Goal: Task Accomplishment & Management: Complete application form

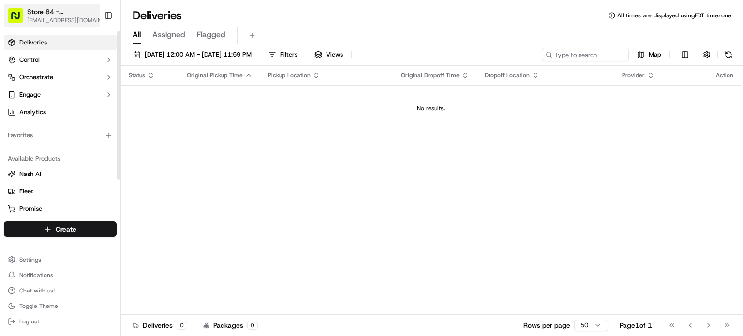
click at [60, 17] on span "[EMAIL_ADDRESS][DOMAIN_NAME]" at bounding box center [68, 20] width 82 height 8
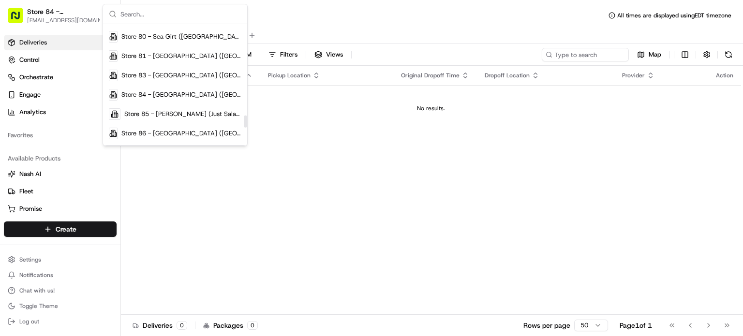
scroll to position [905, 0]
click at [184, 59] on div "Store 81 - [GEOGRAPHIC_DATA] ([GEOGRAPHIC_DATA]) (Just Salad)" at bounding box center [175, 54] width 140 height 19
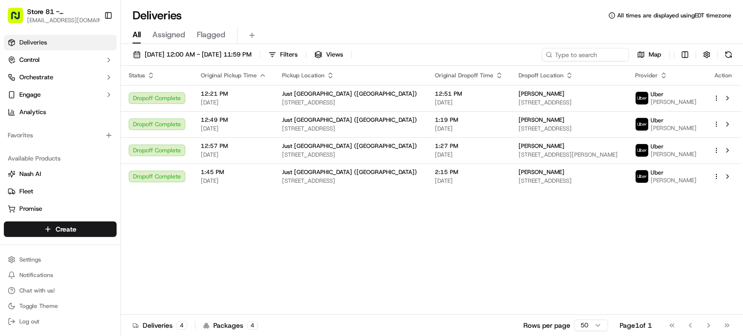
click at [401, 275] on div "Status Original Pickup Time Pickup Location Original Dropoff Time Dropoff Locat…" at bounding box center [431, 190] width 620 height 249
click at [65, 233] on html "Store 81 - [GEOGRAPHIC_DATA] ([GEOGRAPHIC_DATA]) (Just Salad) [EMAIL_ADDRESS][D…" at bounding box center [371, 168] width 743 height 336
click at [164, 250] on link "Delivery" at bounding box center [175, 246] width 108 height 17
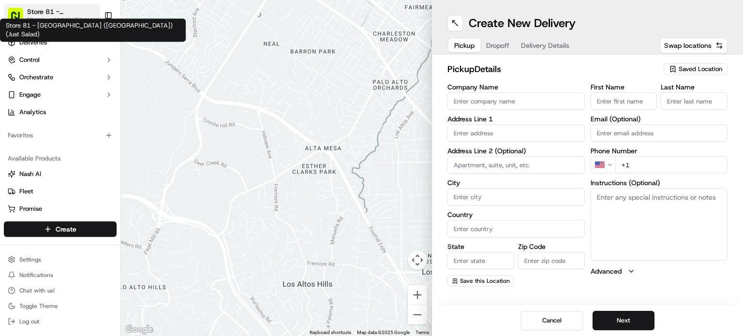
click at [70, 15] on span "Store 81 - [GEOGRAPHIC_DATA] ([GEOGRAPHIC_DATA]) (Just Salad)" at bounding box center [63, 12] width 72 height 10
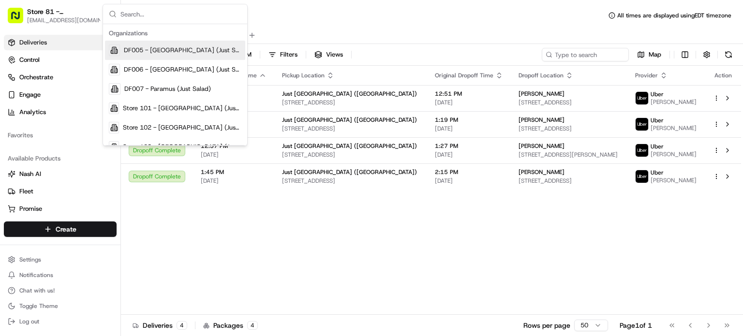
click at [286, 228] on div "Status Original Pickup Time Pickup Location Original Dropoff Time Dropoff Locat…" at bounding box center [431, 190] width 620 height 249
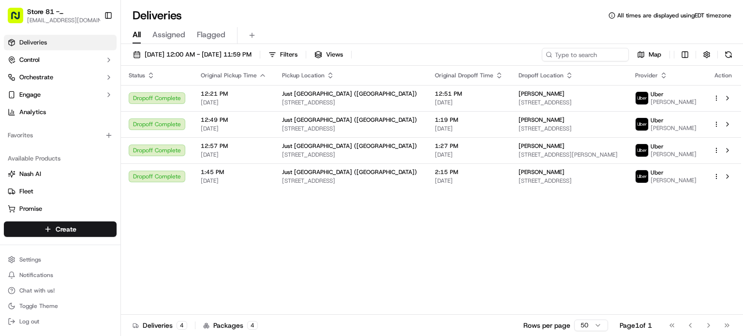
click at [172, 38] on span "Assigned" at bounding box center [168, 35] width 33 height 12
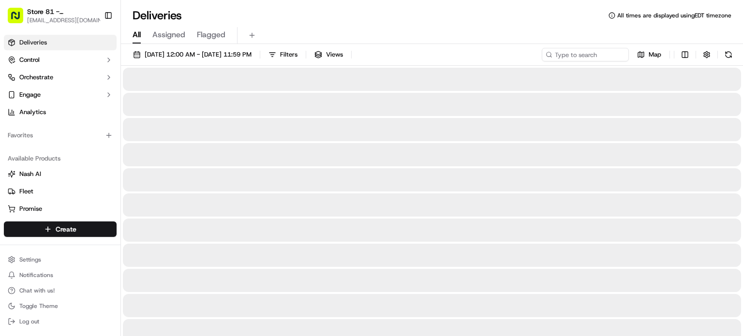
click at [137, 39] on span "All" at bounding box center [136, 35] width 8 height 12
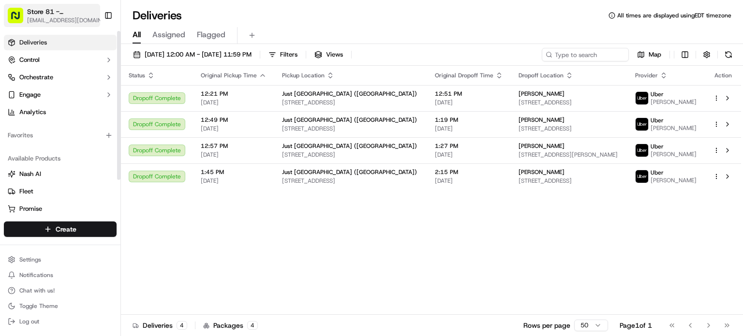
click at [65, 13] on span "Store 81 - [GEOGRAPHIC_DATA] ([GEOGRAPHIC_DATA]) (Just Salad)" at bounding box center [63, 12] width 72 height 10
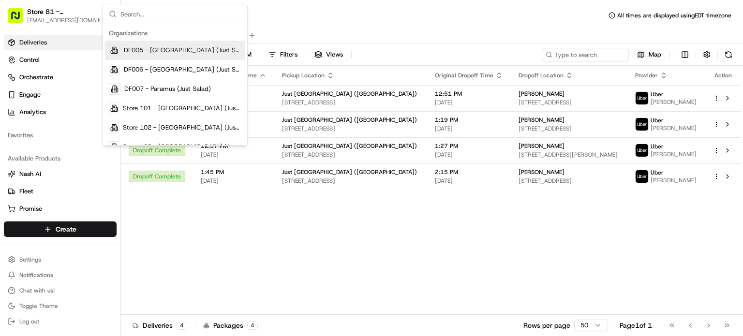
click at [456, 231] on div "Status Original Pickup Time Pickup Location Original Dropoff Time Dropoff Locat…" at bounding box center [431, 190] width 620 height 249
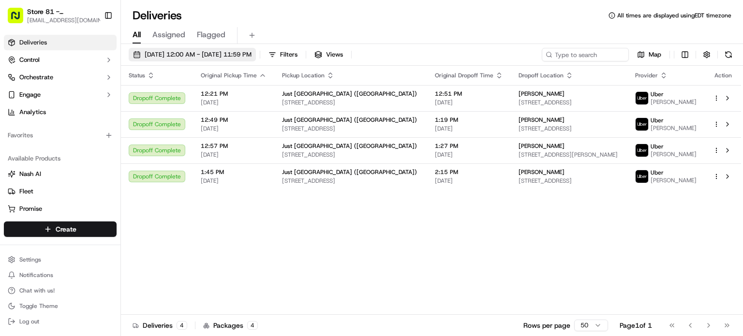
click at [251, 58] on span "[DATE] 12:00 AM - [DATE] 11:59 PM" at bounding box center [198, 54] width 107 height 9
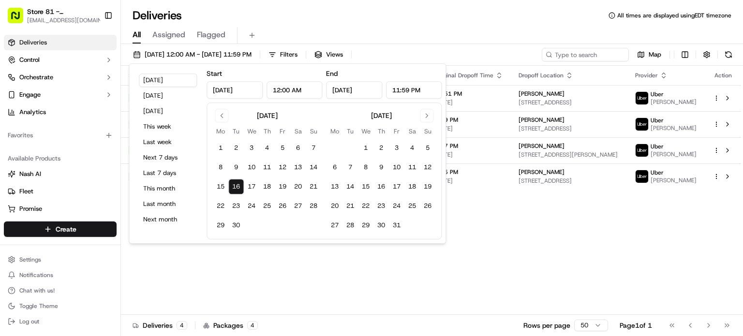
click at [500, 246] on div "Status Original Pickup Time Pickup Location Original Dropoff Time Dropoff Locat…" at bounding box center [431, 190] width 620 height 249
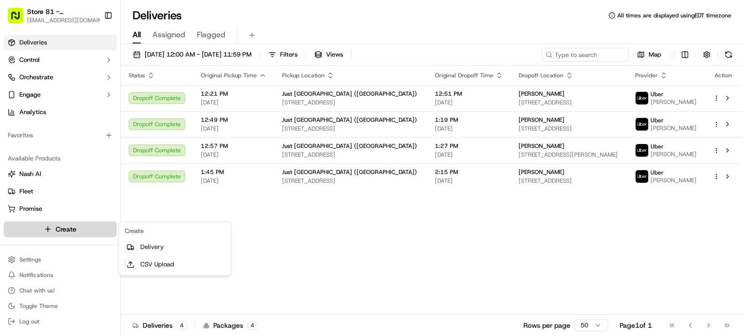
click at [31, 231] on html "Store 81 - [GEOGRAPHIC_DATA] ([GEOGRAPHIC_DATA]) (Just Salad) [EMAIL_ADDRESS][D…" at bounding box center [371, 168] width 743 height 336
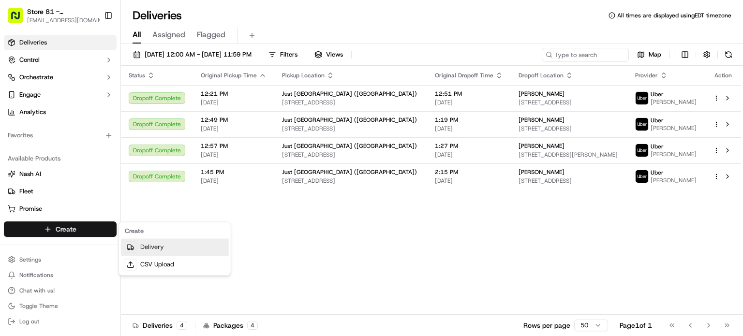
click at [193, 252] on link "Delivery" at bounding box center [175, 246] width 108 height 17
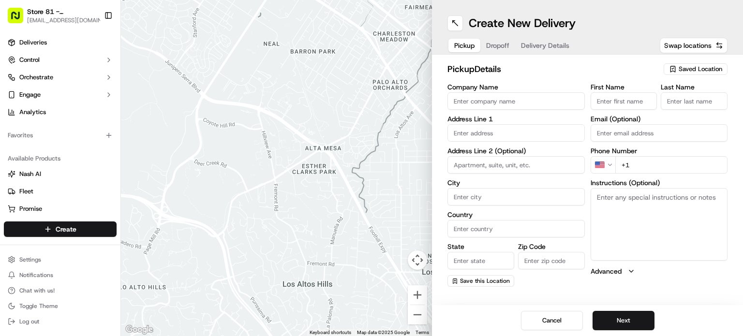
click at [696, 70] on span "Saved Location" at bounding box center [700, 69] width 44 height 9
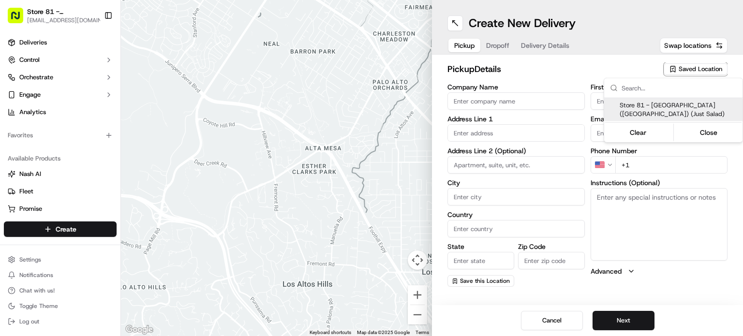
click at [647, 106] on span "Store 81 - [GEOGRAPHIC_DATA] ([GEOGRAPHIC_DATA]) (Just Salad)" at bounding box center [678, 109] width 119 height 17
type input "Store 81 - [GEOGRAPHIC_DATA] ([GEOGRAPHIC_DATA]) (Just Salad)"
type input "897 N Alafaya Trail"
type input "Orlando"
type input "US"
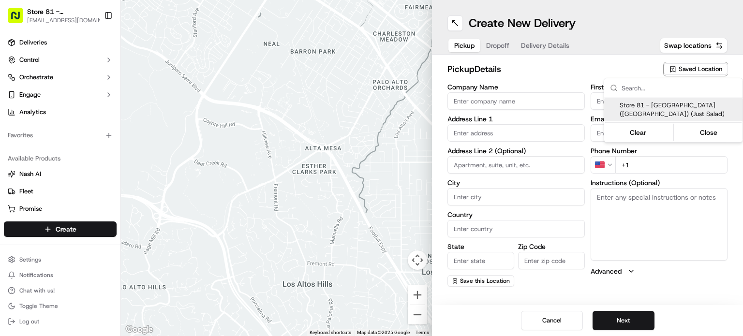
type input "FL"
type input "32828"
type input "Just"
type input "Salad"
type input "[PHONE_NUMBER]"
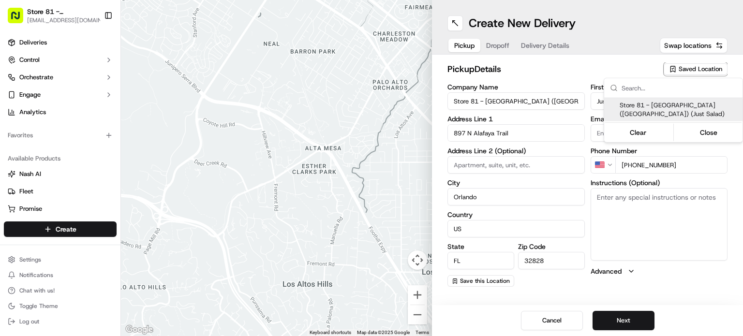
type textarea "Pickup order [insert order number] for [insert customer name] from Just Salad"
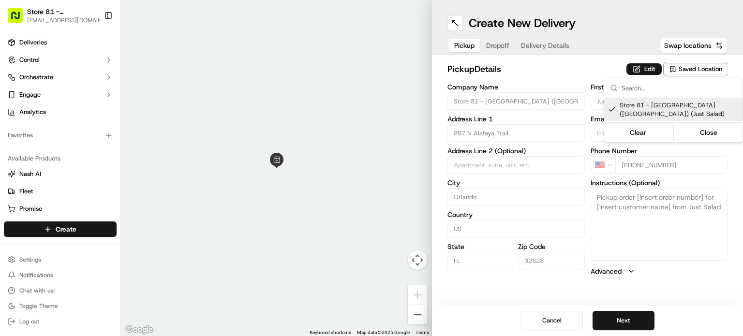
click at [607, 320] on html "Store 81 - [GEOGRAPHIC_DATA] ([GEOGRAPHIC_DATA]) (Just Salad) [EMAIL_ADDRESS][D…" at bounding box center [371, 168] width 743 height 336
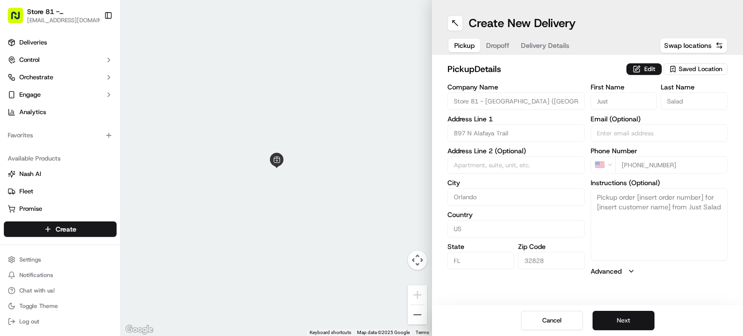
click at [644, 319] on button "Next" at bounding box center [623, 320] width 62 height 19
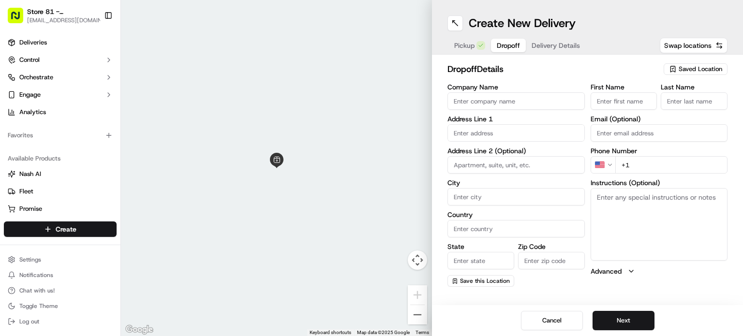
click at [466, 104] on input "Company Name" at bounding box center [515, 100] width 137 height 17
paste input "[PERSON_NAME]"
type input "[PERSON_NAME]"
click at [459, 128] on input "text" at bounding box center [515, 132] width 137 height 17
paste input "32816"
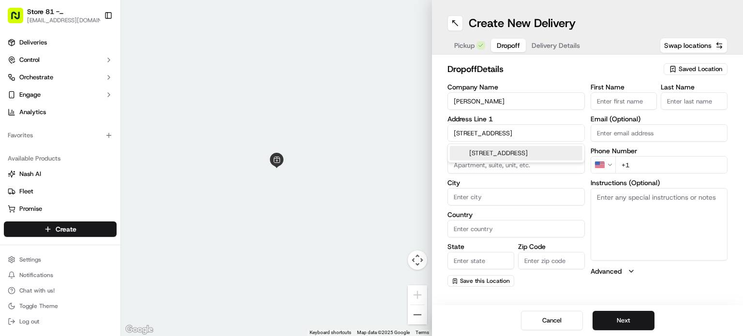
click at [513, 154] on div "[STREET_ADDRESS]" at bounding box center [516, 153] width 132 height 15
type input "[PERSON_NAME] Student Services Commons, [STREET_ADDRESS]"
type input "Orlando"
type input "[GEOGRAPHIC_DATA]"
type input "FL"
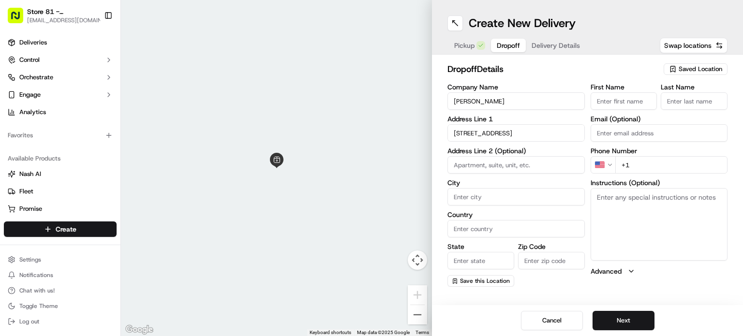
type input "32816"
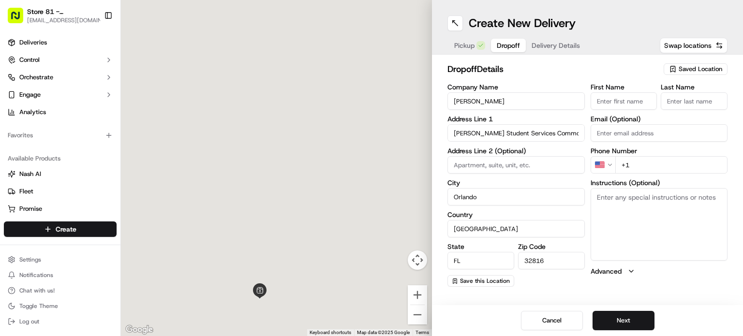
type input "[STREET_ADDRESS]"
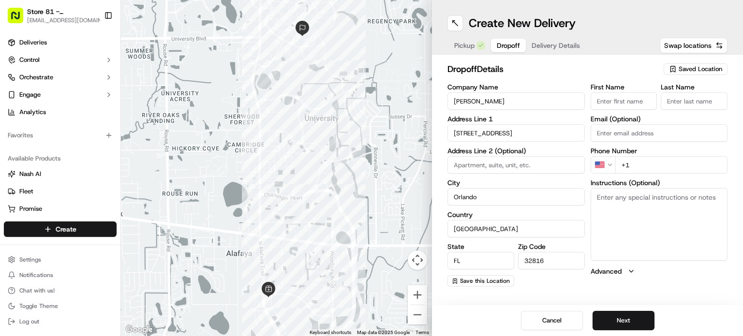
click at [646, 202] on textarea "Instructions (Optional)" at bounding box center [658, 224] width 137 height 73
type textarea "Please call the guest when you arrive"
click at [650, 164] on input "+1" at bounding box center [671, 164] width 113 height 17
paste input "[PHONE_NUMBER]"
type input "[PHONE_NUMBER]"
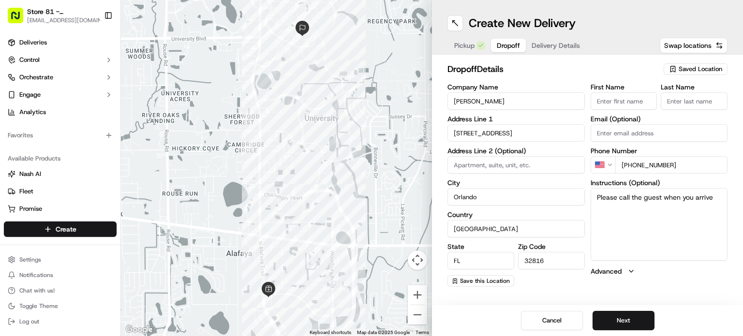
click at [626, 215] on textarea "Please call the guest when you arrive" at bounding box center [658, 224] width 137 height 73
click at [625, 322] on button "Next" at bounding box center [623, 320] width 62 height 19
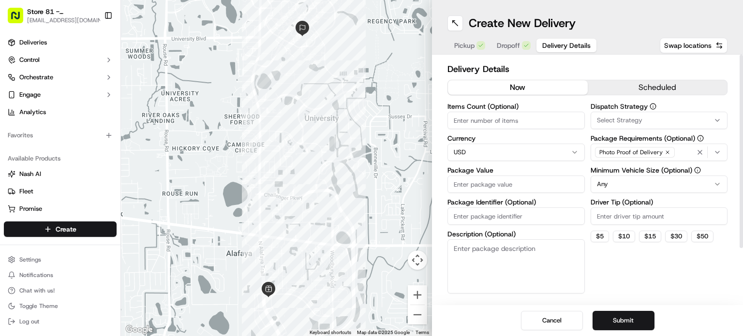
click at [514, 183] on input "Package Value" at bounding box center [515, 184] width 137 height 17
paste input "9542631544"
click at [517, 183] on input "9542631544" at bounding box center [515, 184] width 137 height 17
drag, startPoint x: 517, startPoint y: 183, endPoint x: 441, endPoint y: 181, distance: 76.0
click at [441, 181] on div "Delivery Details now scheduled Items Count (Optional) Currency USD Package Valu…" at bounding box center [587, 180] width 311 height 250
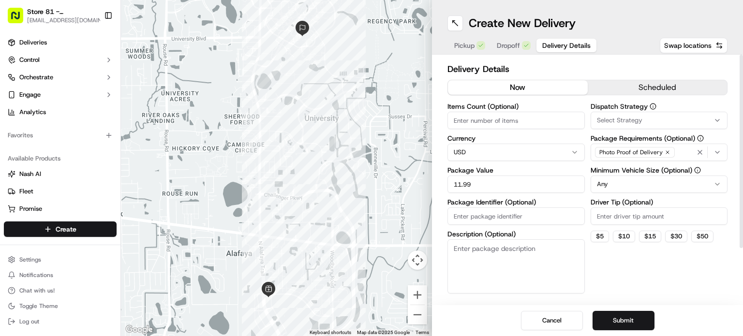
type input "11.99"
click at [602, 211] on input "Driver Tip (Optional)" at bounding box center [658, 215] width 137 height 17
type input "1.80"
click at [498, 130] on div "Items Count (Optional) Currency USD Package Value 11.99 Package Identifier (Opt…" at bounding box center [515, 198] width 137 height 191
click at [482, 123] on input "Items Count (Optional)" at bounding box center [515, 120] width 137 height 17
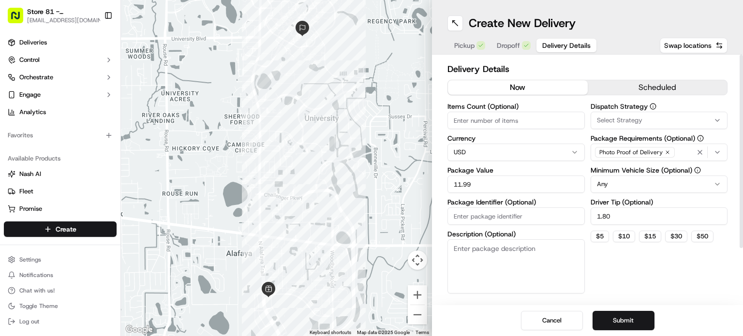
paste input "13294073"
type input "13294073"
click at [522, 213] on input "Package Identifier (Optional)" at bounding box center [515, 215] width 137 height 17
paste input "13294073"
type input "13294073"
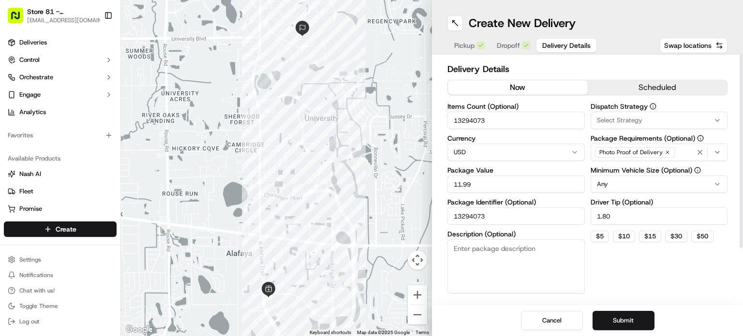
click at [469, 118] on input "13294073" at bounding box center [515, 120] width 137 height 17
click at [618, 322] on button "Submit" at bounding box center [623, 320] width 62 height 19
